Goal: Information Seeking & Learning: Check status

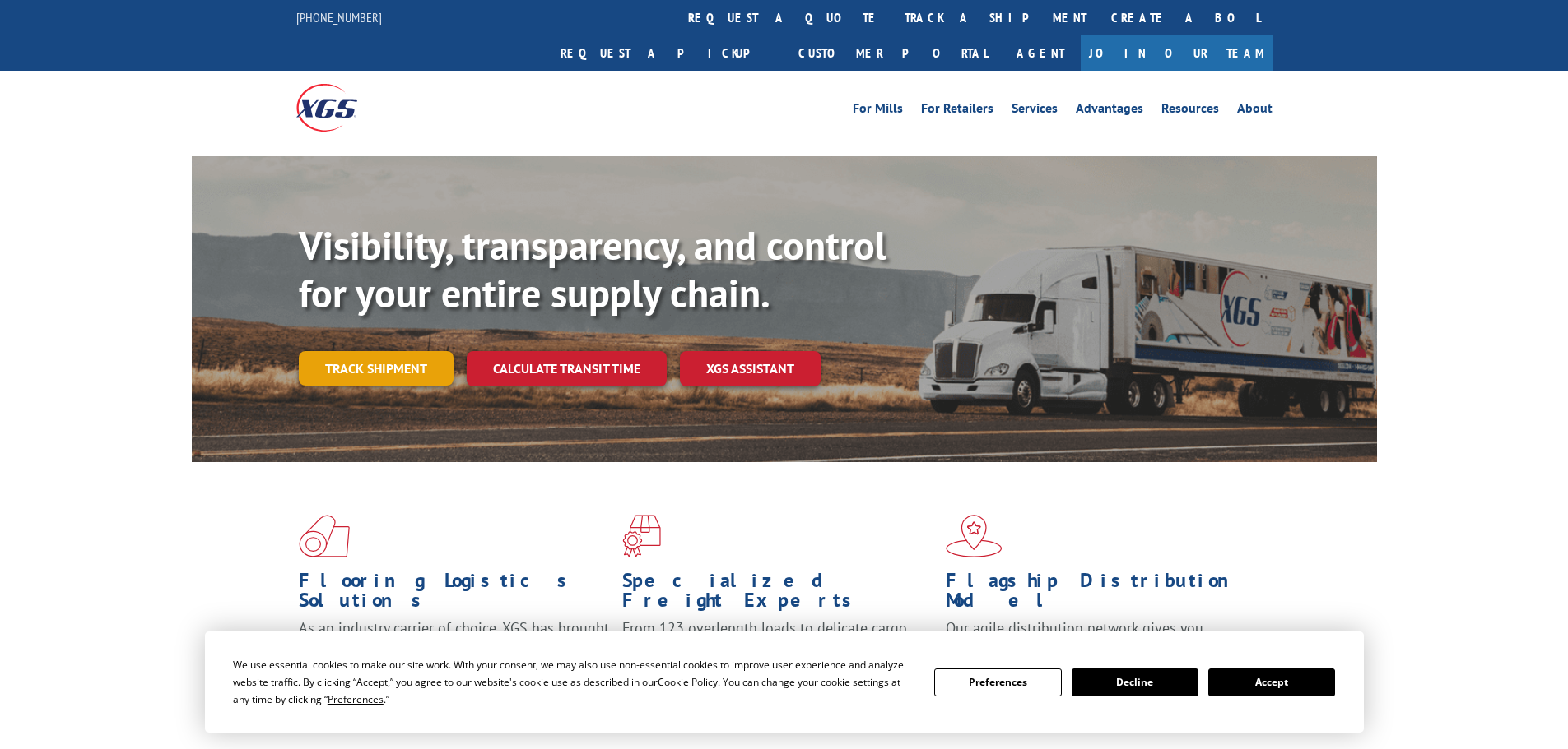
click at [363, 351] on link "Track shipment" at bounding box center [376, 368] width 155 height 35
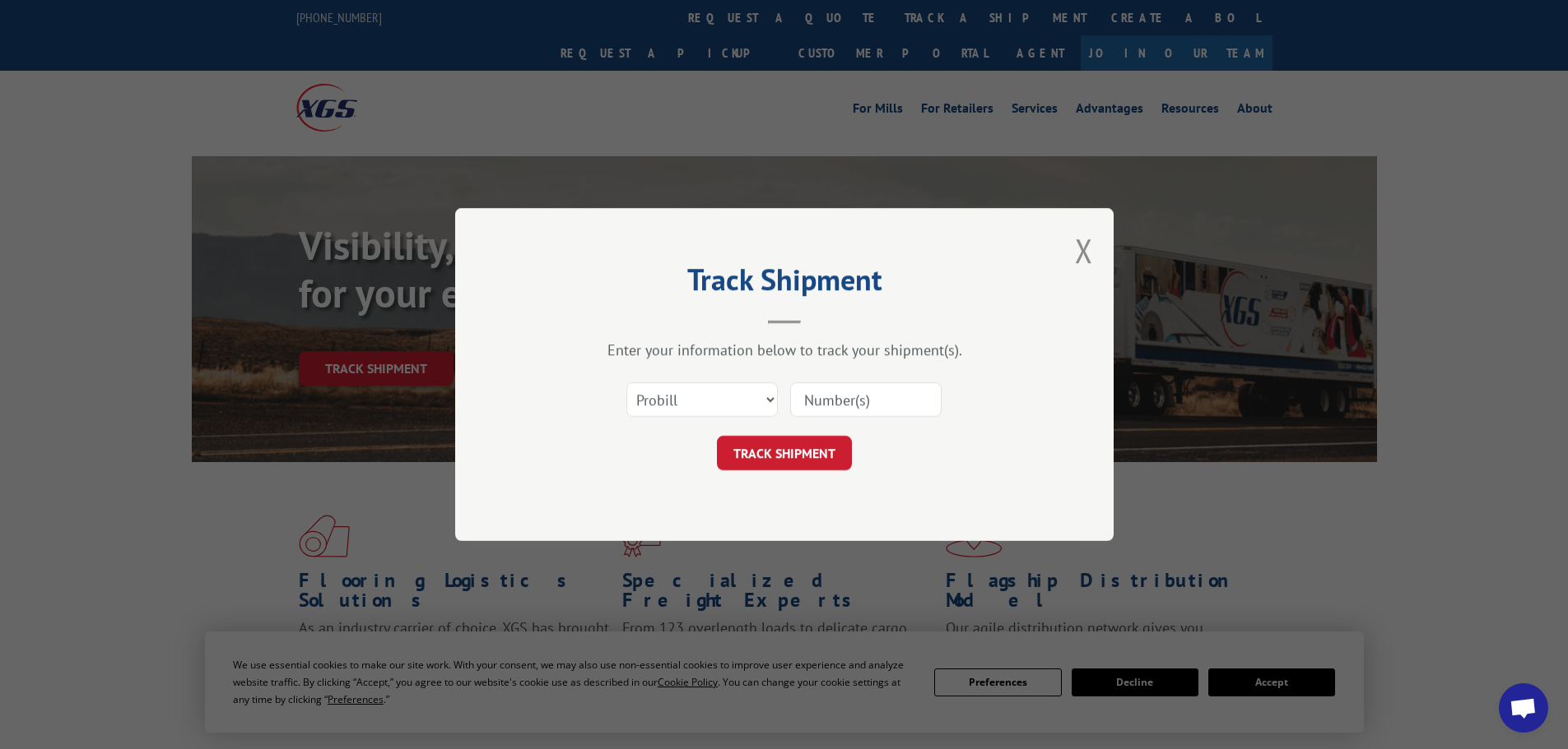
click at [807, 402] on input at bounding box center [866, 400] width 152 height 35
paste input "17261577"
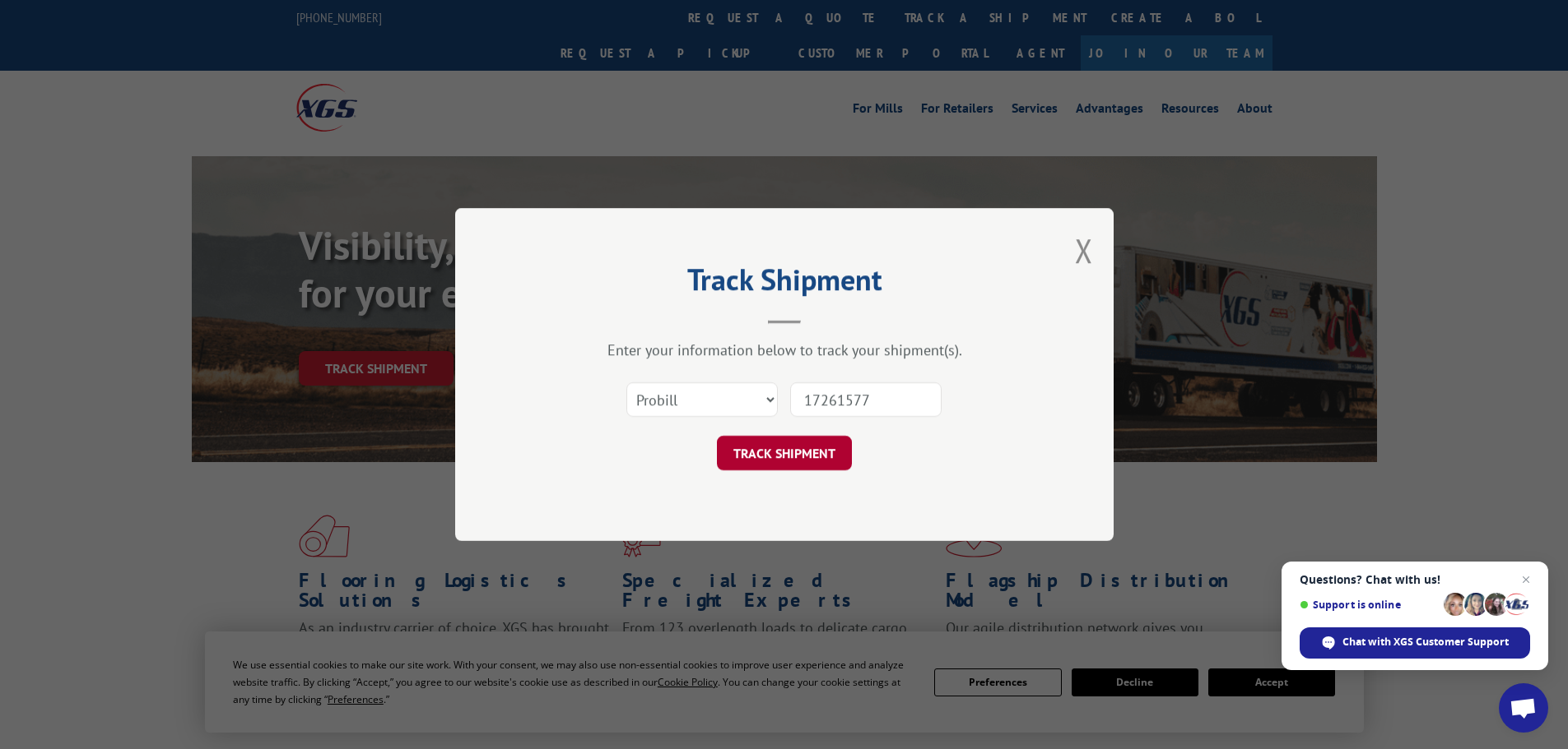
type input "17261577"
click at [777, 466] on button "TRACK SHIPMENT" at bounding box center [784, 453] width 135 height 35
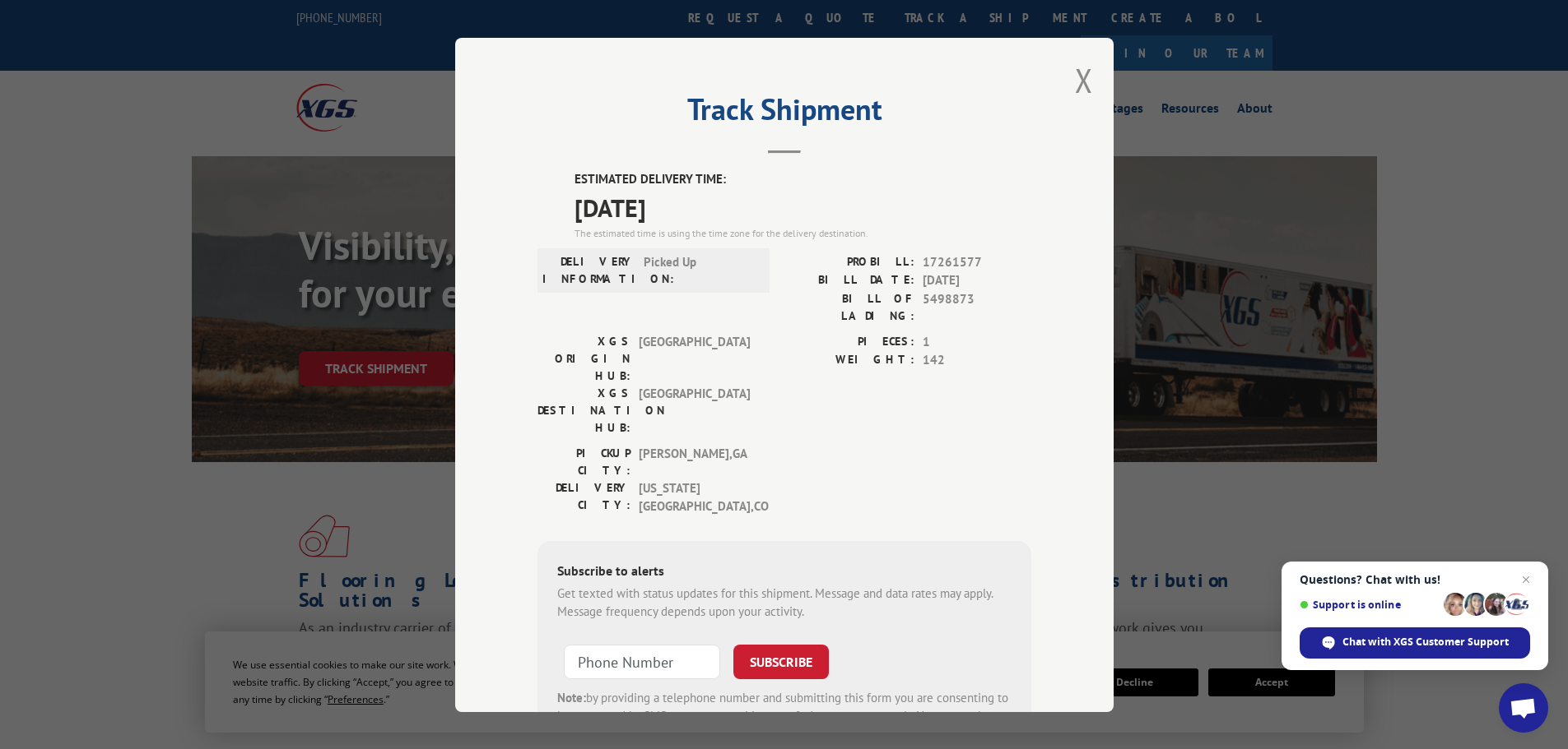
drag, startPoint x: 711, startPoint y: 206, endPoint x: 568, endPoint y: 185, distance: 144.5
click at [575, 185] on div "ESTIMATED DELIVERY TIME: [DATE] The estimated time is using the time zone for t…" at bounding box center [803, 206] width 457 height 71
copy div "ESTIMATED DELIVERY TIME: [DATE]"
